Goal: Check status: Check status

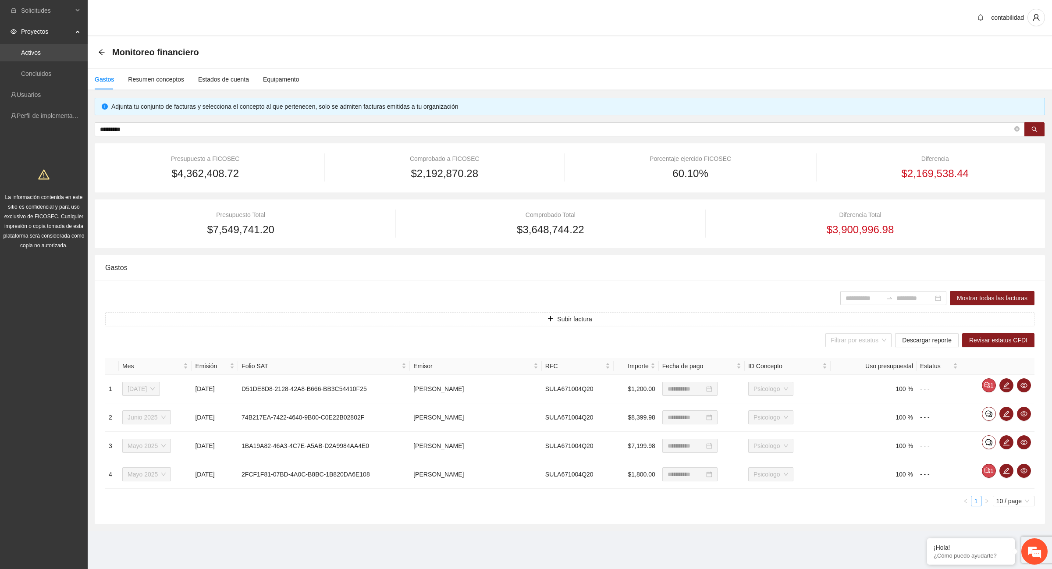
click at [33, 51] on link "Activos" at bounding box center [31, 52] width 20 height 7
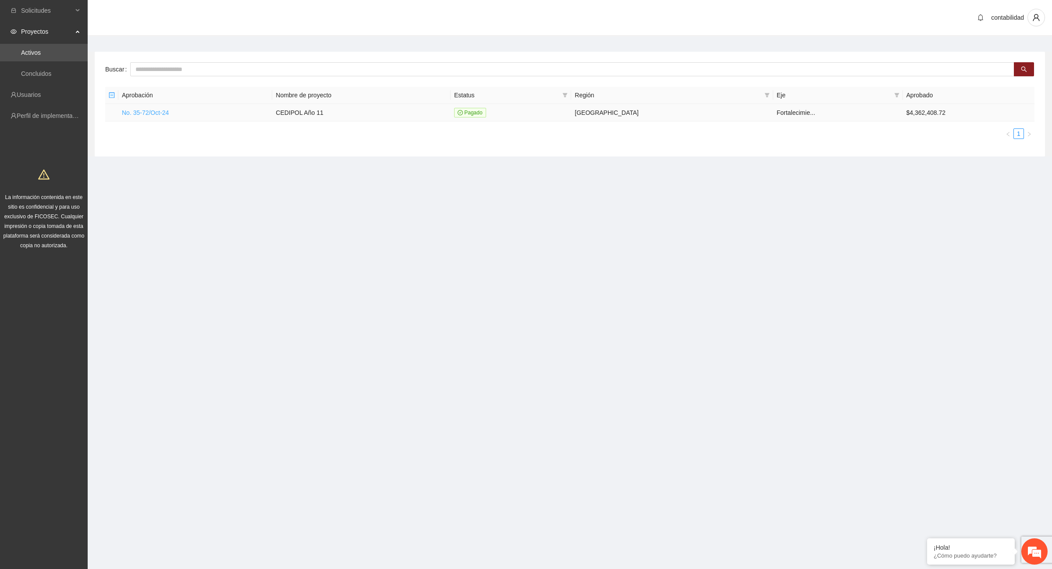
click at [149, 110] on link "No. 35-72/Oct-24" at bounding box center [145, 112] width 47 height 7
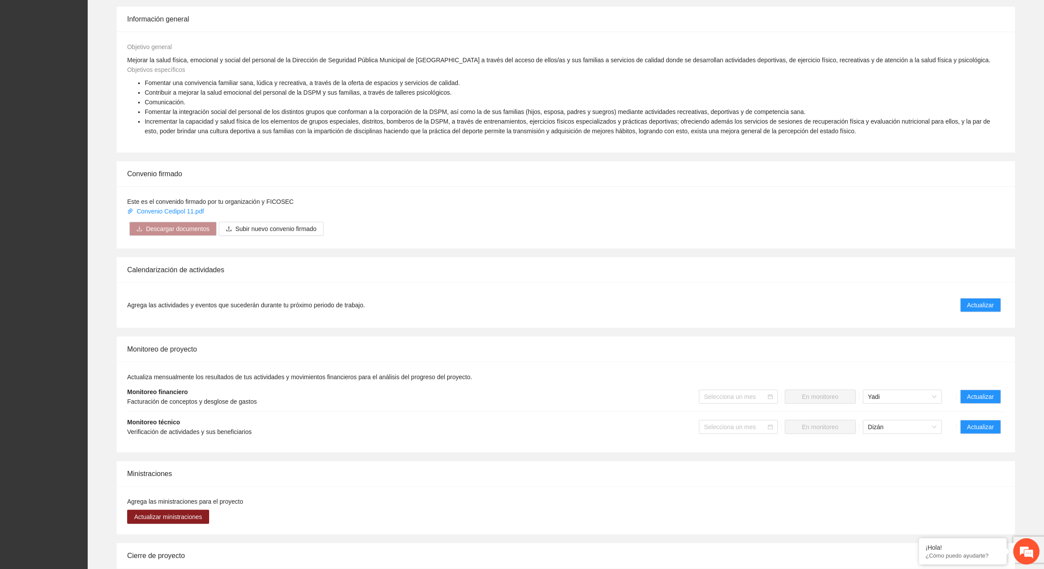
scroll to position [329, 0]
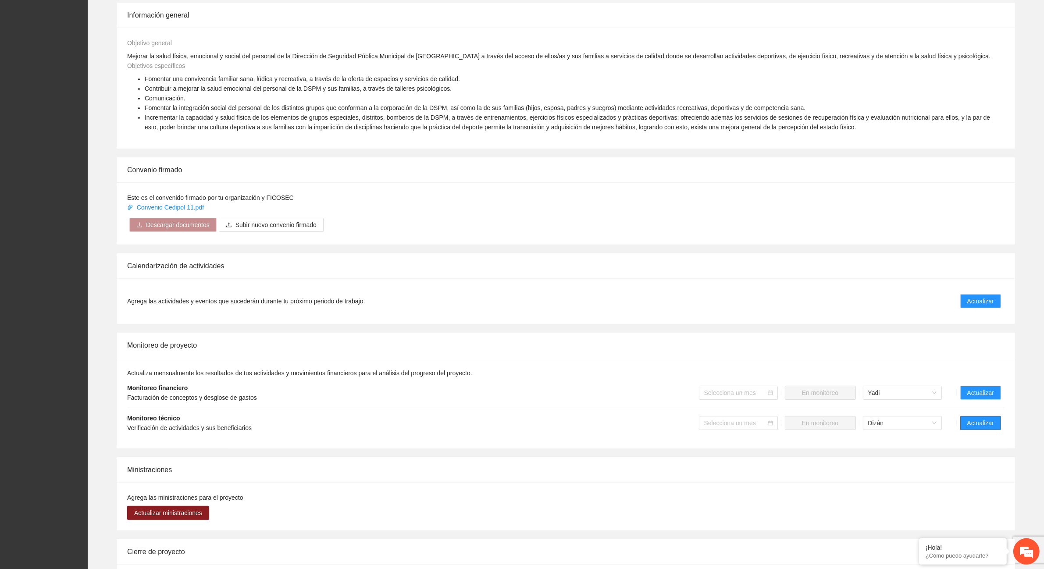
click at [991, 422] on span "Actualizar" at bounding box center [980, 423] width 27 height 10
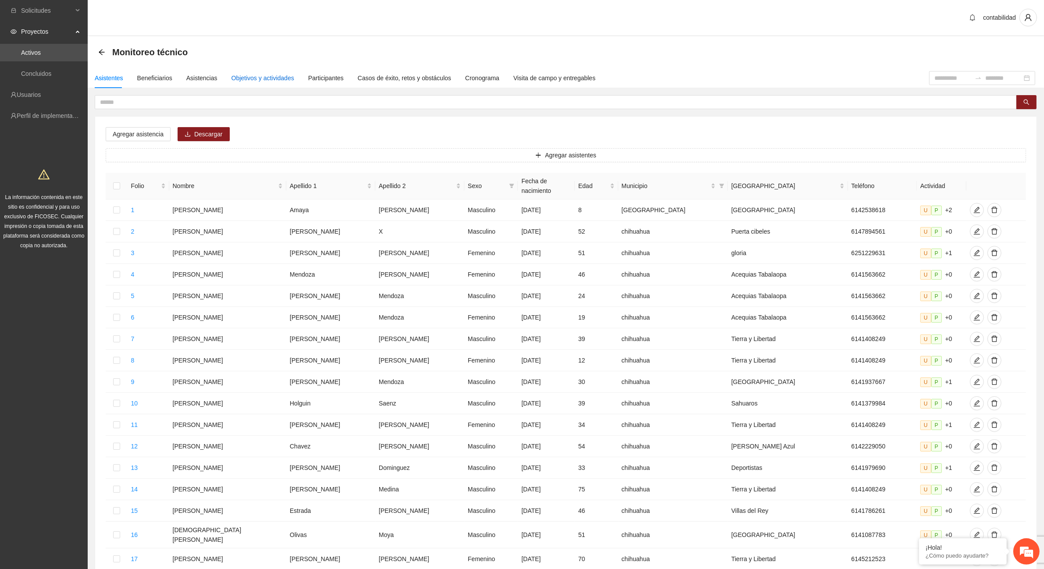
click at [243, 75] on div "Objetivos y actividades" at bounding box center [263, 78] width 63 height 10
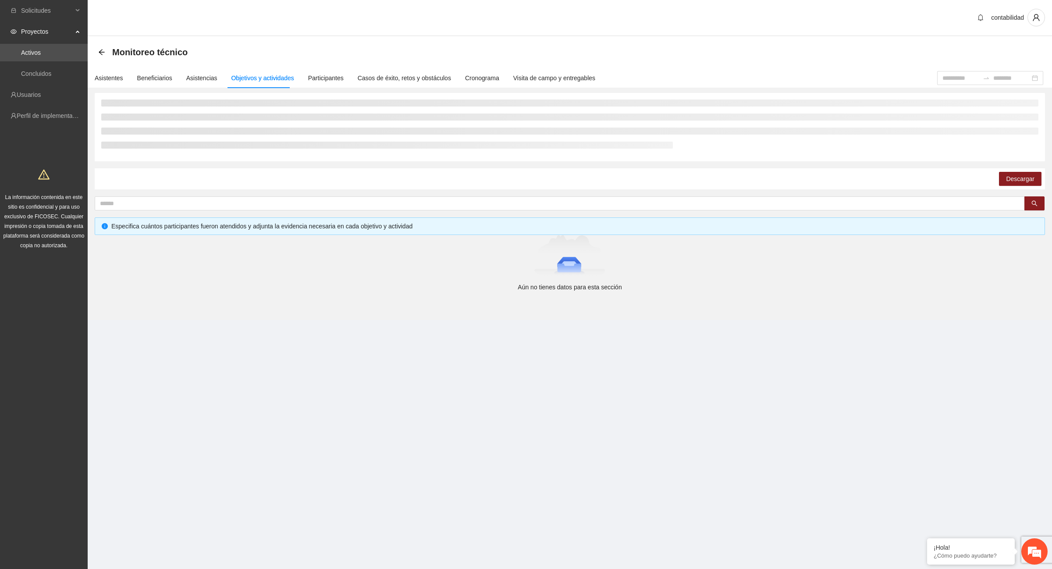
click at [214, 77] on div "Asistentes Beneficiarios Asistencias Objetivos y actividades Participantes Caso…" at bounding box center [342, 78] width 508 height 20
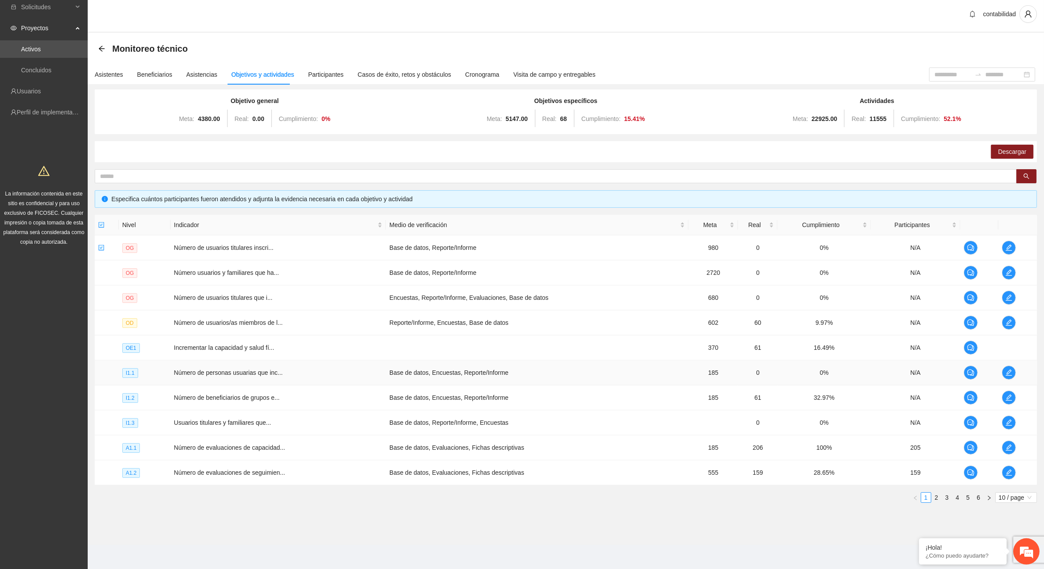
scroll to position [5, 0]
click at [104, 72] on div "Asistentes" at bounding box center [109, 74] width 29 height 10
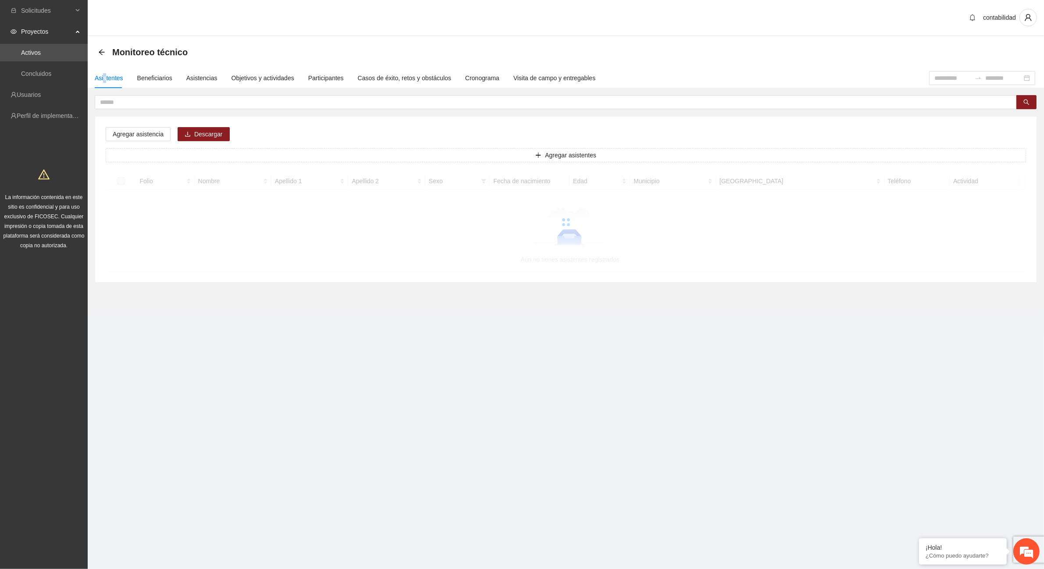
scroll to position [0, 0]
